Goal: Task Accomplishment & Management: Use online tool/utility

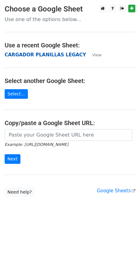
click at [42, 55] on strong "CARGADOR PLANILLAS LEGACY" at bounding box center [45, 55] width 81 height 6
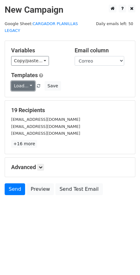
click at [30, 81] on link "Load..." at bounding box center [23, 86] width 24 height 10
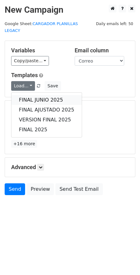
click at [31, 95] on link "FINAL JUNIO 2025" at bounding box center [46, 100] width 70 height 10
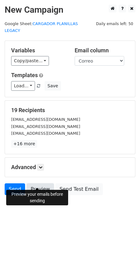
click at [39, 183] on link "Preview" at bounding box center [40, 189] width 27 height 12
click at [41, 183] on link "Preview" at bounding box center [40, 189] width 27 height 12
click at [14, 183] on link "Send" at bounding box center [15, 189] width 20 height 12
